Goal: Task Accomplishment & Management: Manage account settings

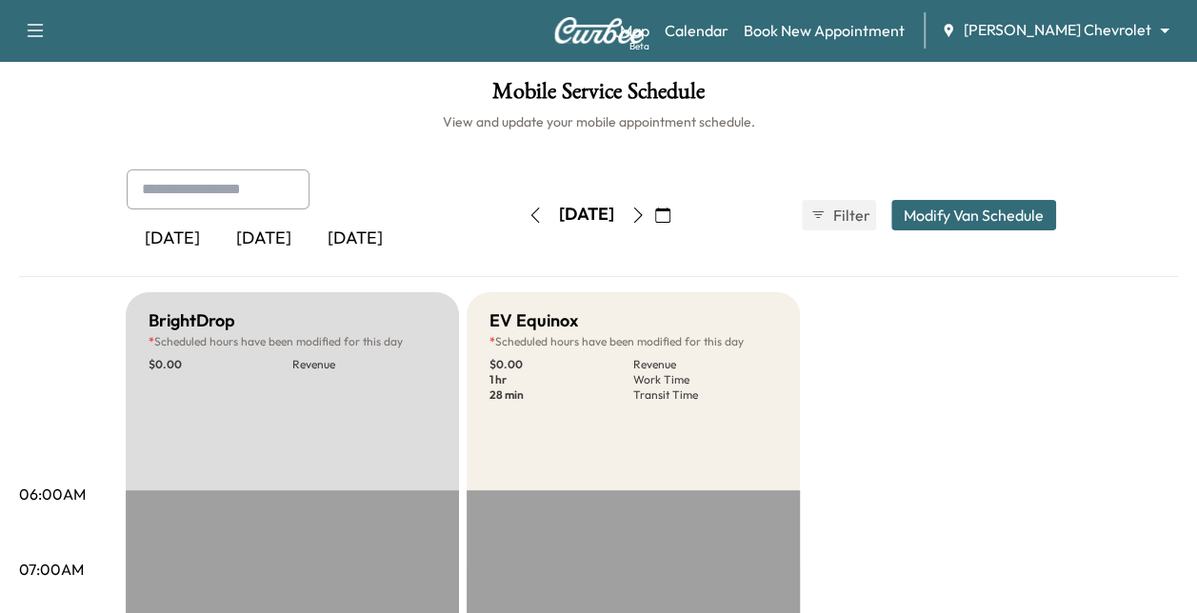
click at [1080, 29] on body "Support Log Out Map Beta Calendar Book New Appointment [PERSON_NAME] Chevrolet …" at bounding box center [598, 306] width 1197 height 613
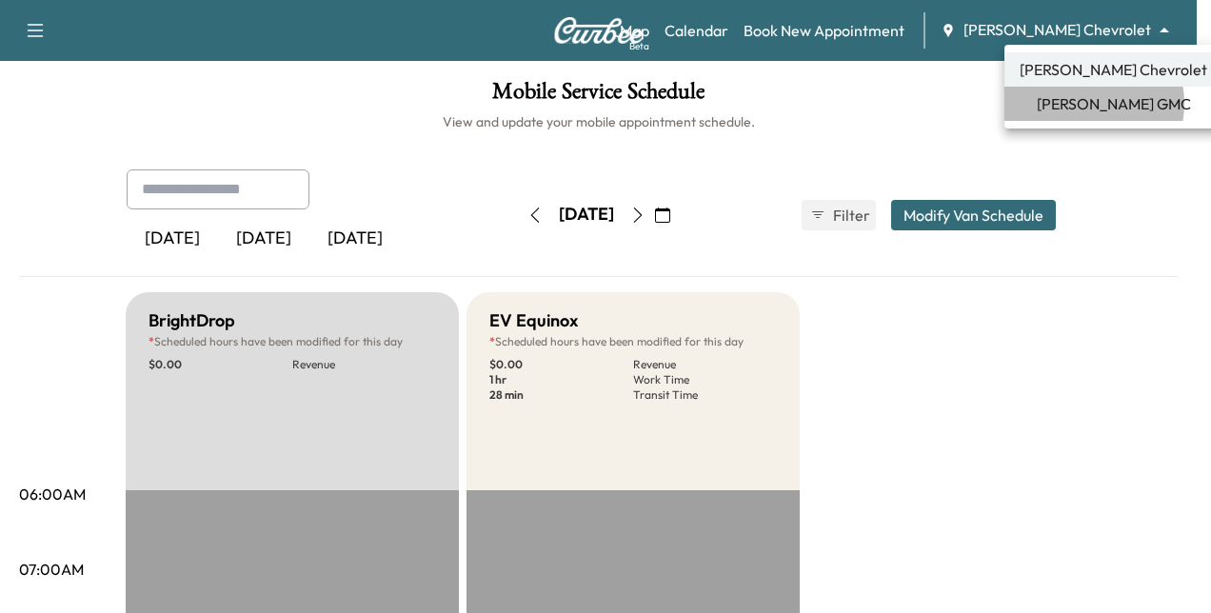
click at [1080, 104] on span "[PERSON_NAME] GMC" at bounding box center [1114, 103] width 154 height 23
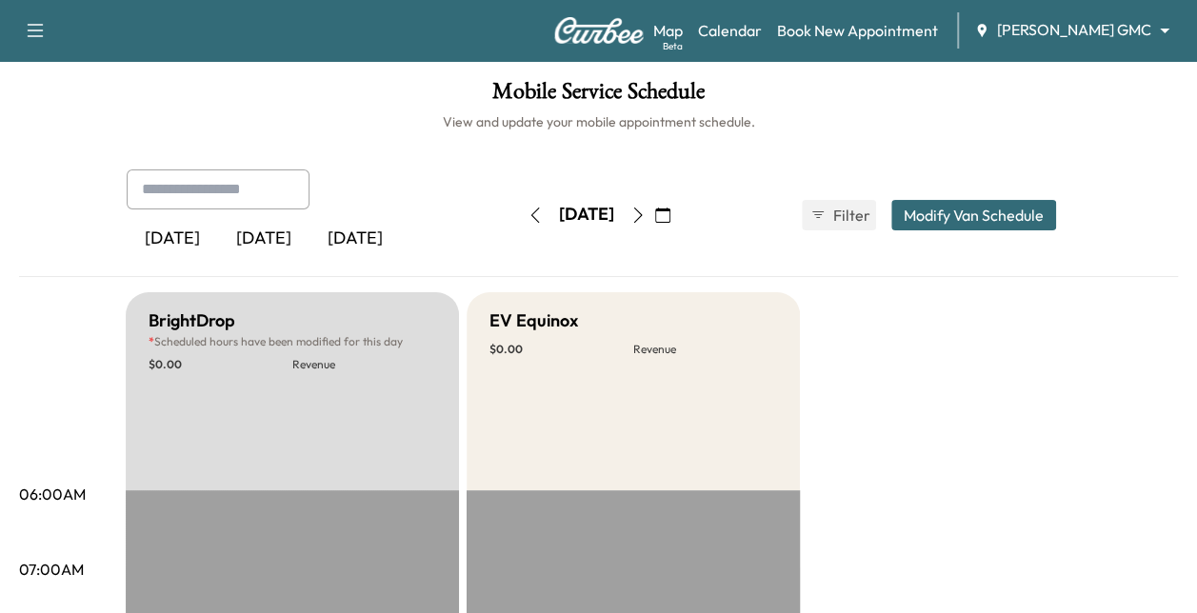
click at [670, 213] on icon "button" at bounding box center [662, 215] width 15 height 15
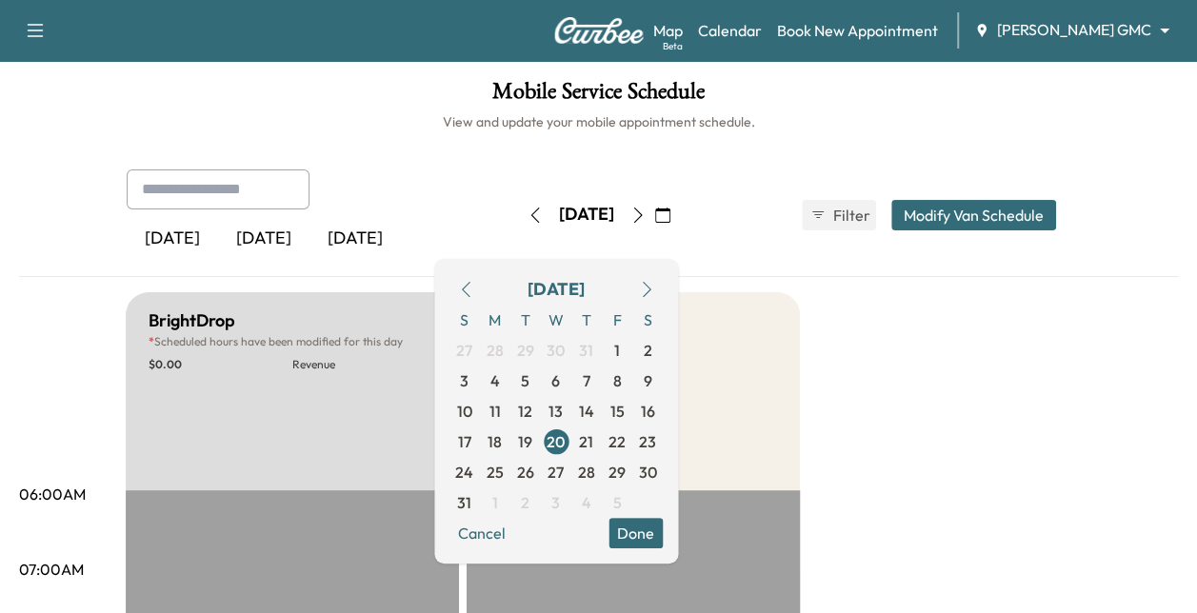
click at [663, 274] on button "button" at bounding box center [646, 289] width 32 height 30
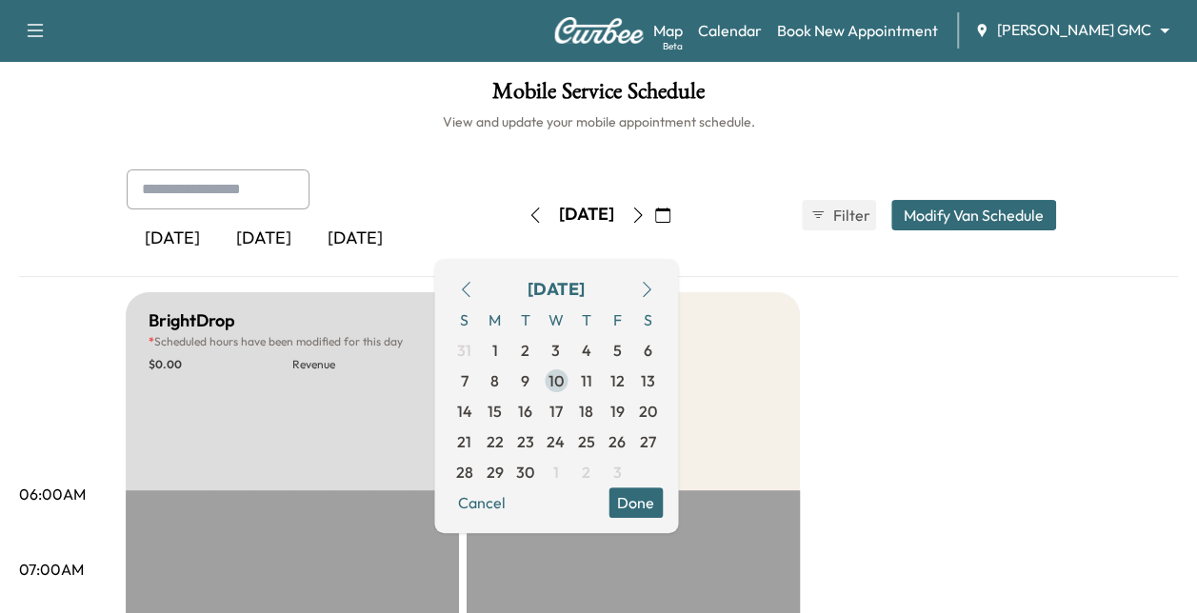
click at [564, 382] on span "10" at bounding box center [556, 381] width 15 height 23
click at [663, 494] on button "Done" at bounding box center [636, 503] width 54 height 30
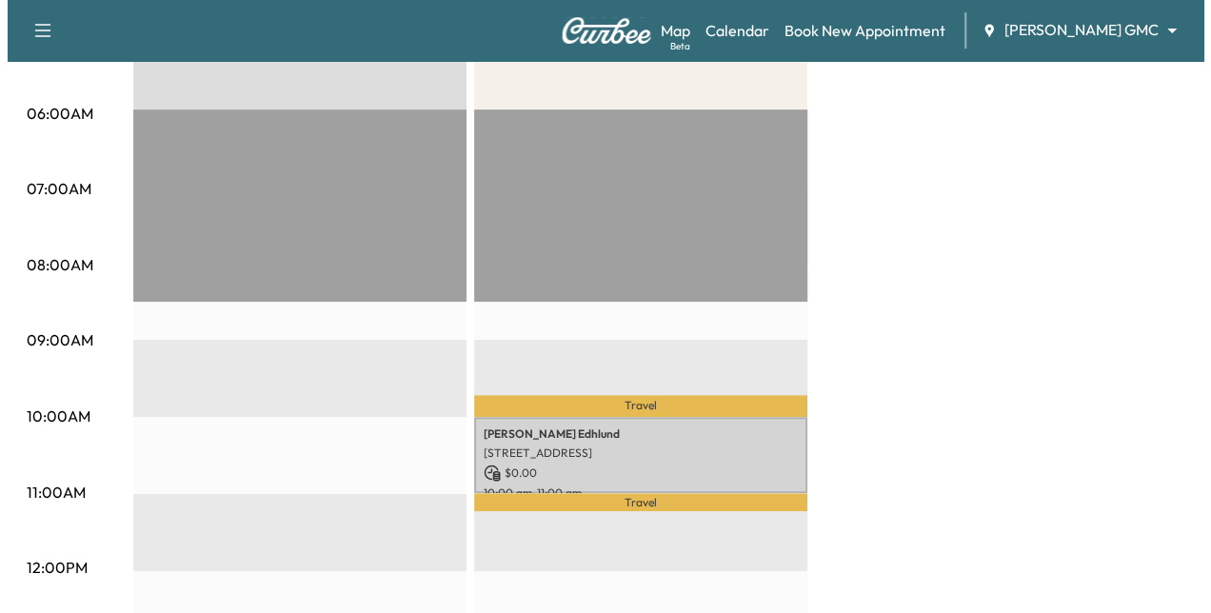
scroll to position [382, 0]
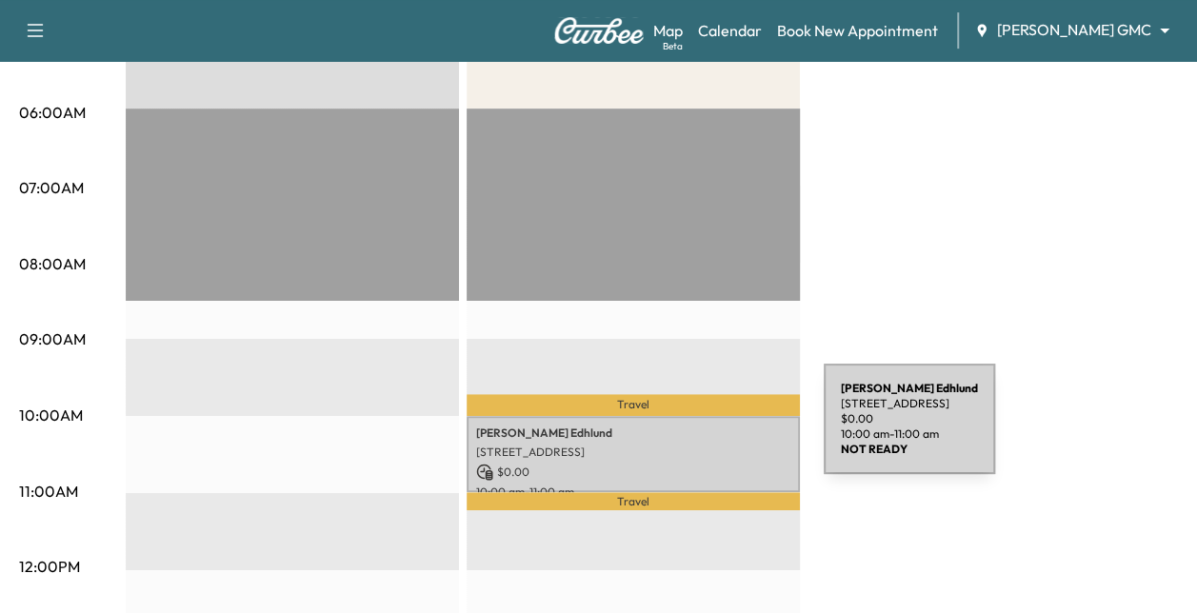
click at [681, 430] on p "[PERSON_NAME]" at bounding box center [633, 433] width 314 height 15
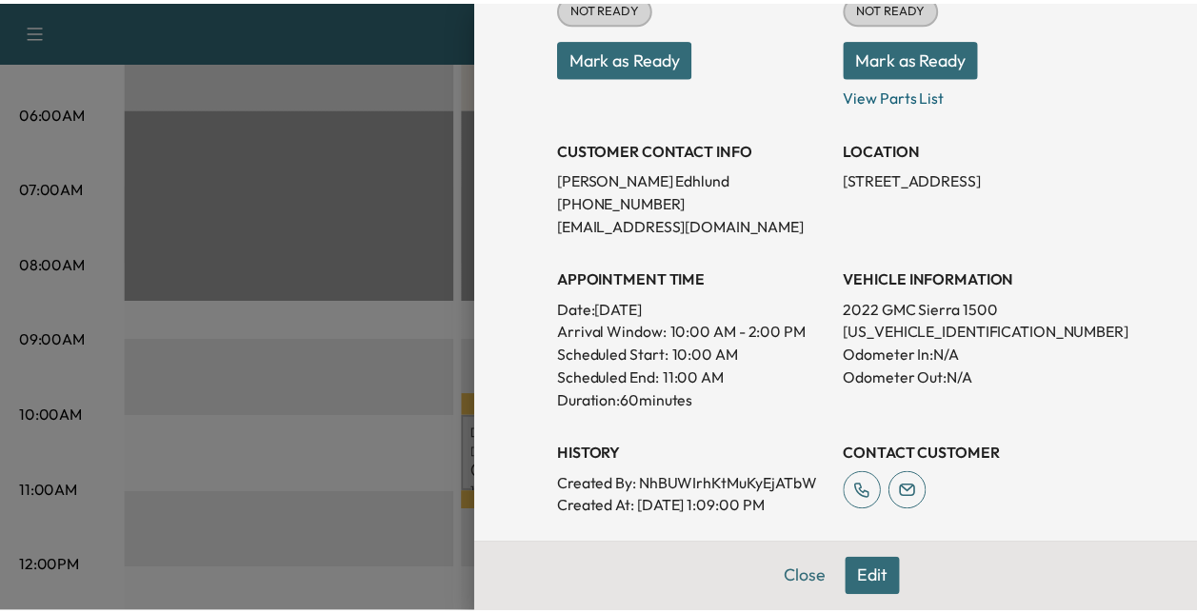
scroll to position [278, 0]
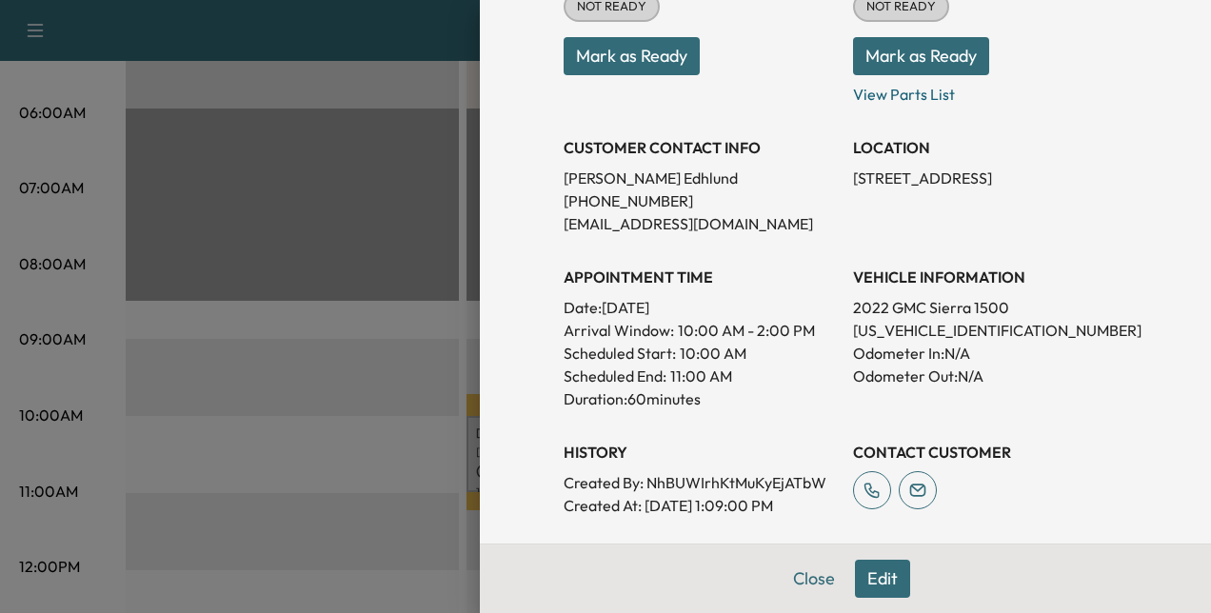
click at [903, 333] on p "[US_VEHICLE_IDENTIFICATION_NUMBER]" at bounding box center [990, 330] width 274 height 23
click at [623, 178] on p "[PERSON_NAME]" at bounding box center [701, 178] width 274 height 23
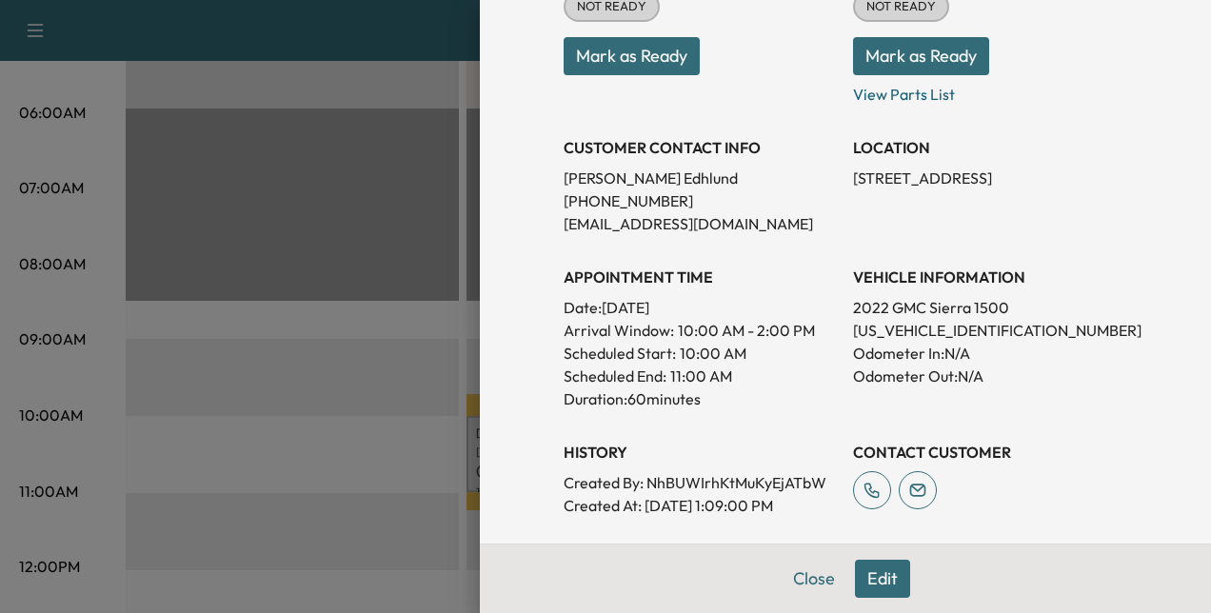
click at [524, 173] on div "Appointment Details Services RECALL - PERFORM RECALL. VERIFIED OPEN RECALL: $ 0…" at bounding box center [845, 306] width 731 height 613
drag, startPoint x: 524, startPoint y: 173, endPoint x: 703, endPoint y: 183, distance: 179.3
click at [703, 183] on div "Appointment Details Services RECALL - PERFORM RECALL. VERIFIED OPEN RECALL: $ 0…" at bounding box center [845, 306] width 731 height 613
copy p "[PERSON_NAME]"
click at [880, 330] on p "[US_VEHICLE_IDENTIFICATION_NUMBER]" at bounding box center [990, 330] width 274 height 23
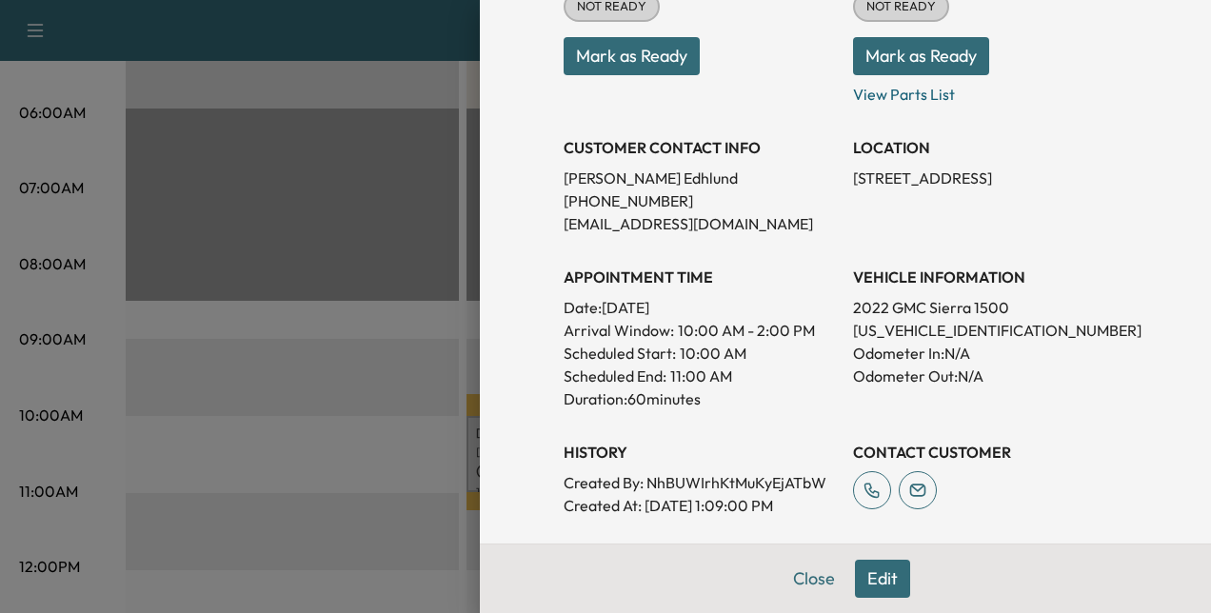
click at [882, 330] on p "[US_VEHICLE_IDENTIFICATION_NUMBER]" at bounding box center [990, 330] width 274 height 23
click at [893, 330] on p "[US_VEHICLE_IDENTIFICATION_NUMBER]" at bounding box center [990, 330] width 274 height 23
click at [705, 178] on p "[PERSON_NAME]" at bounding box center [701, 178] width 274 height 23
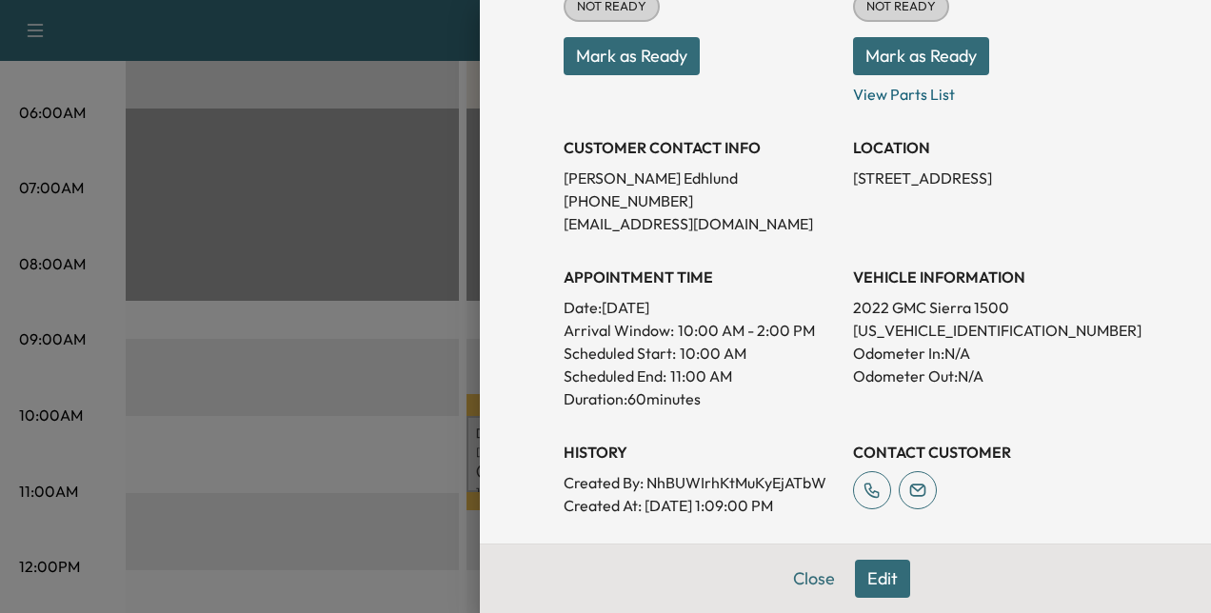
click at [433, 185] on div at bounding box center [605, 306] width 1211 height 613
